Goal: Task Accomplishment & Management: Use online tool/utility

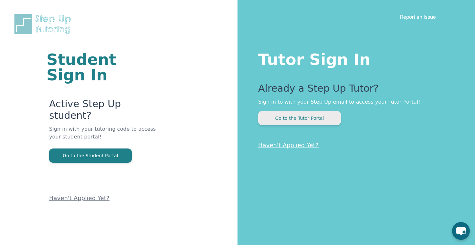
click at [288, 114] on button "Go to the Tutor Portal" at bounding box center [299, 118] width 83 height 14
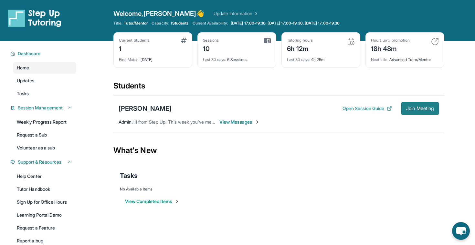
click at [420, 107] on span "Join Meeting" at bounding box center [420, 109] width 28 height 4
